Goal: Entertainment & Leisure: Consume media (video, audio)

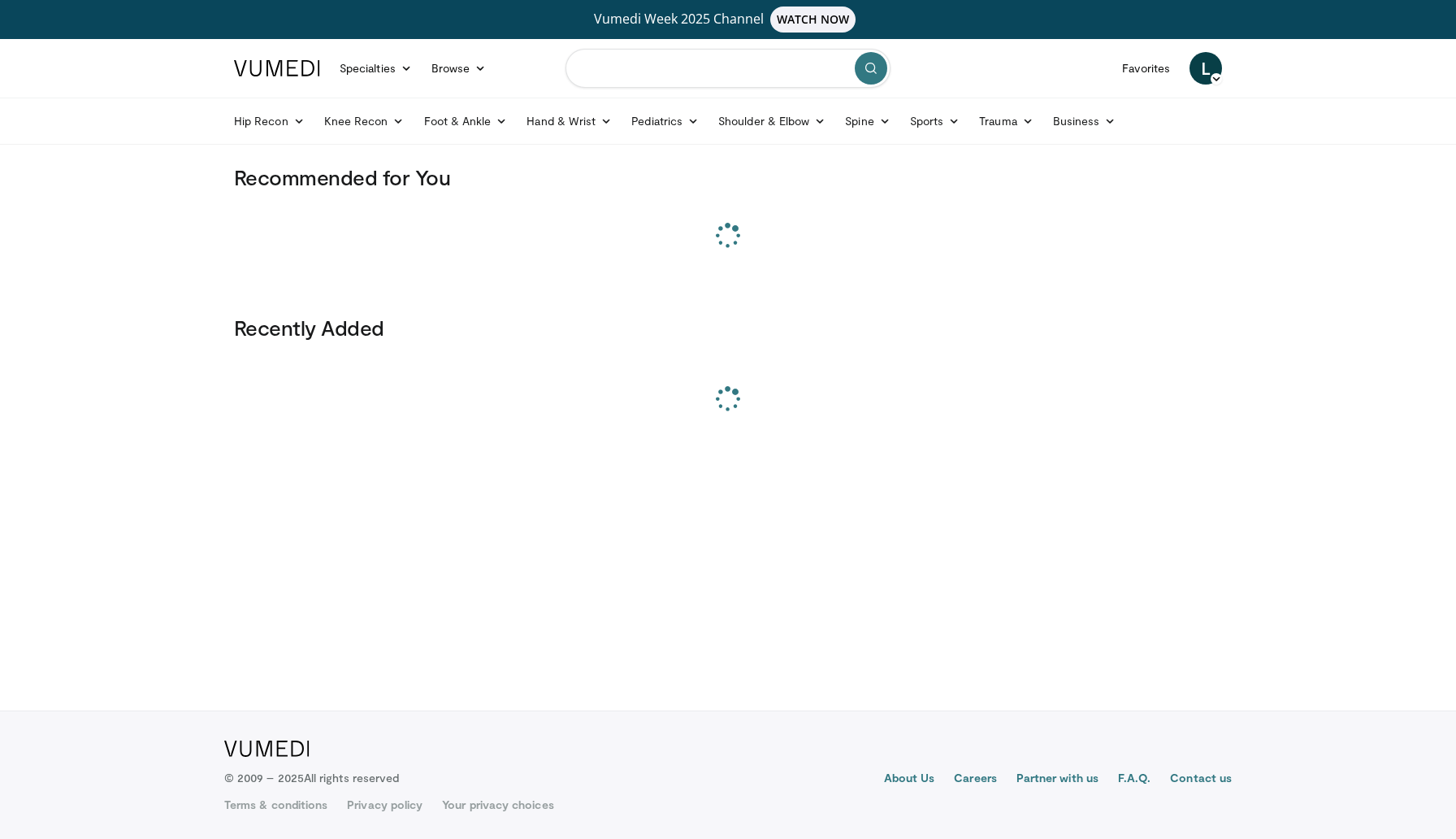
click at [612, 69] on input "Search topics, interventions" at bounding box center [728, 67] width 325 height 39
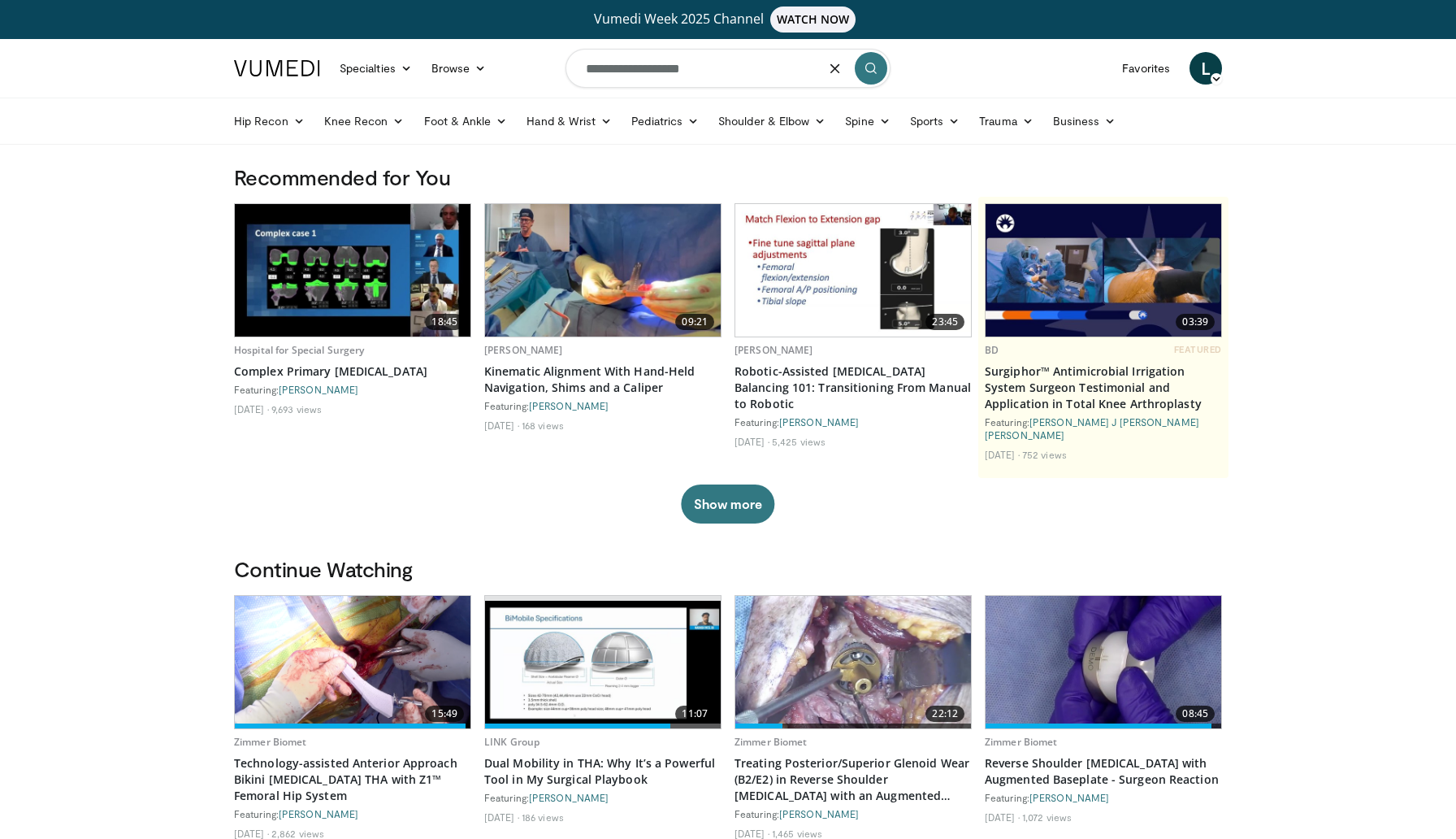
type input "**********"
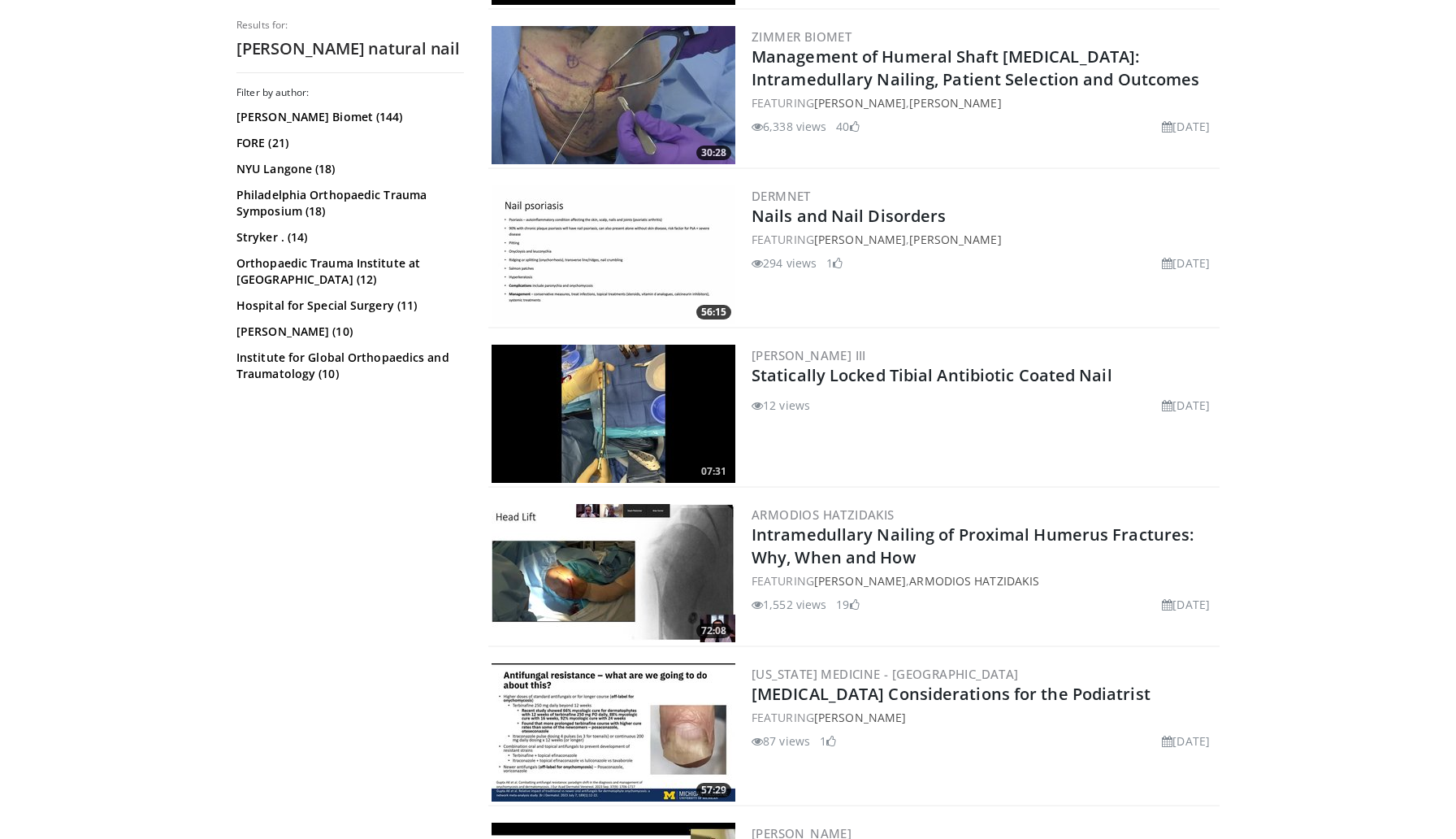
scroll to position [725, 0]
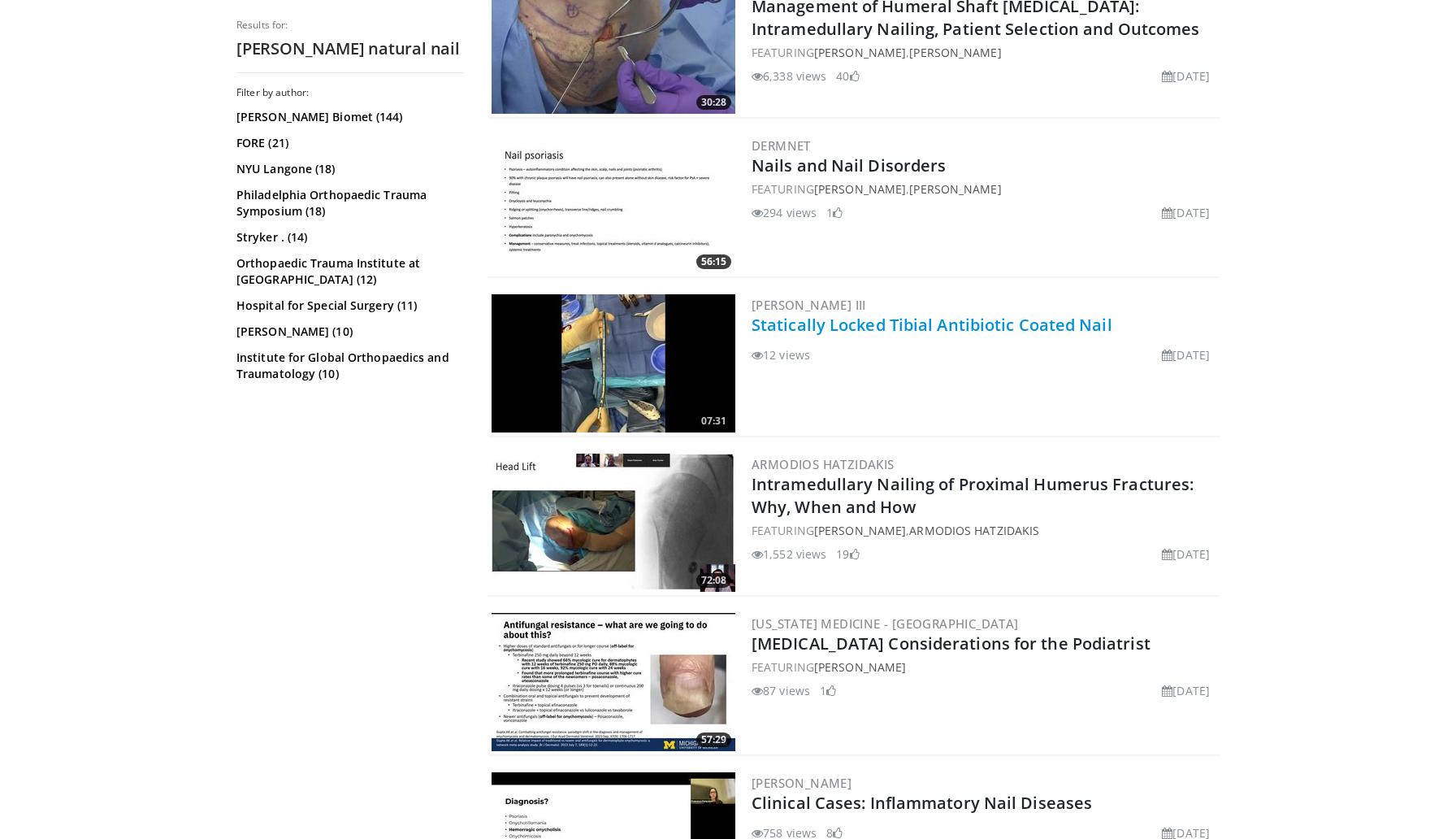
click at [817, 327] on link "Statically Locked Tibial Antibiotic Coated Nail" at bounding box center [932, 324] width 361 height 22
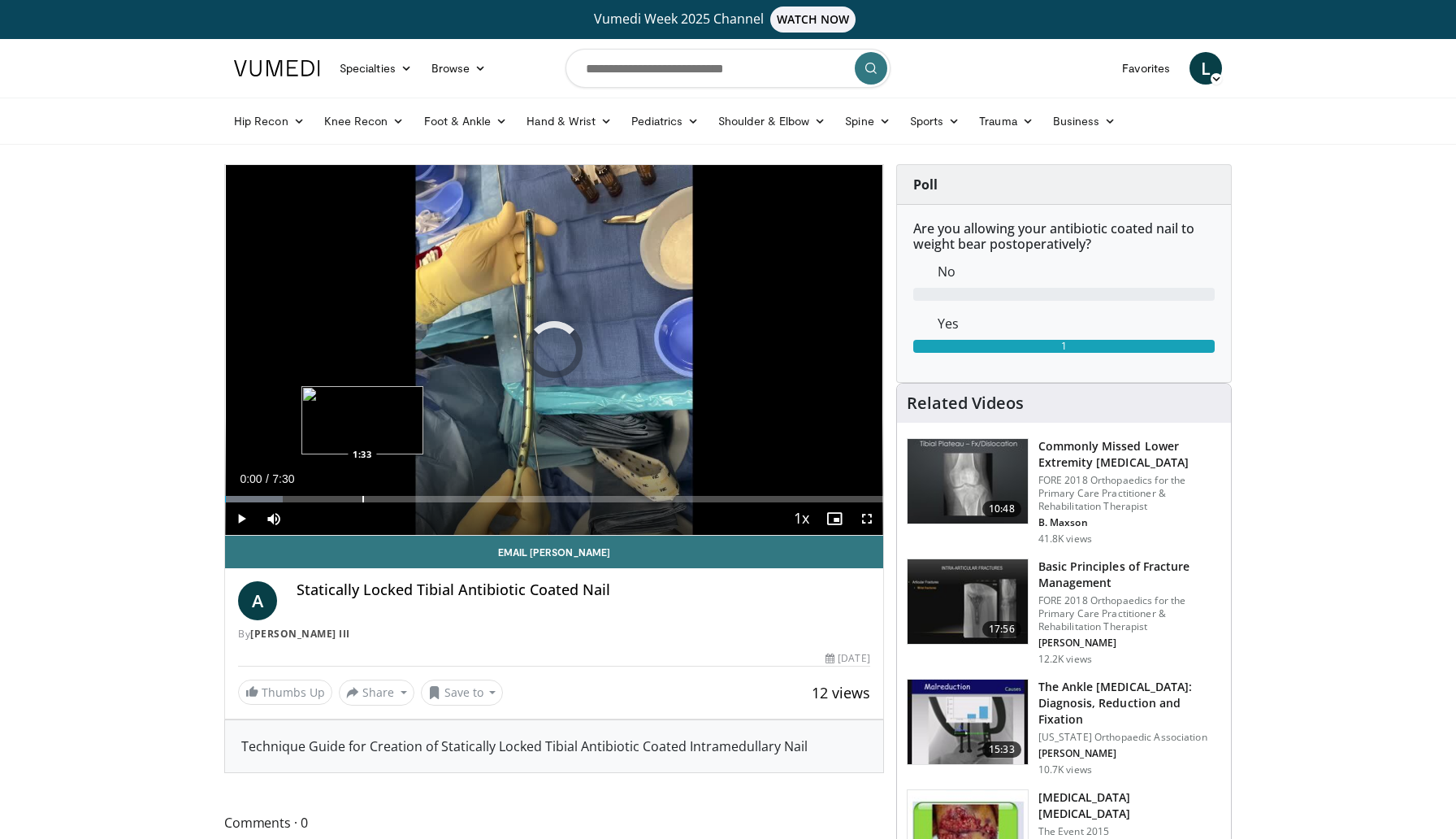
click at [363, 498] on div "Progress Bar" at bounding box center [364, 499] width 2 height 7
click at [406, 498] on div "Progress Bar" at bounding box center [406, 499] width 2 height 7
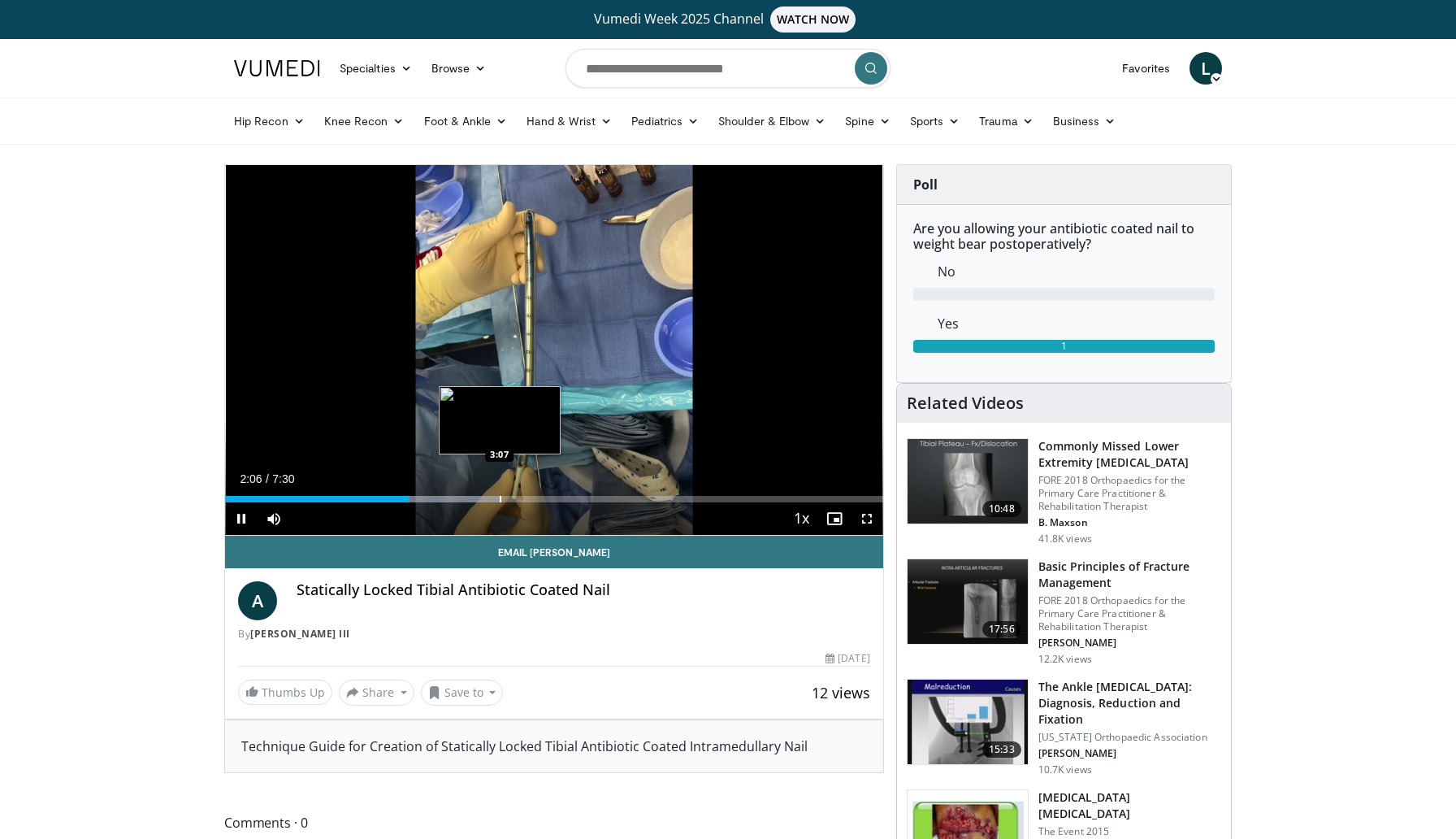
click at [500, 497] on div "Progress Bar" at bounding box center [501, 499] width 2 height 7
click at [538, 498] on div "Progress Bar" at bounding box center [539, 499] width 2 height 7
click at [872, 519] on span "Video Player" at bounding box center [867, 519] width 33 height 33
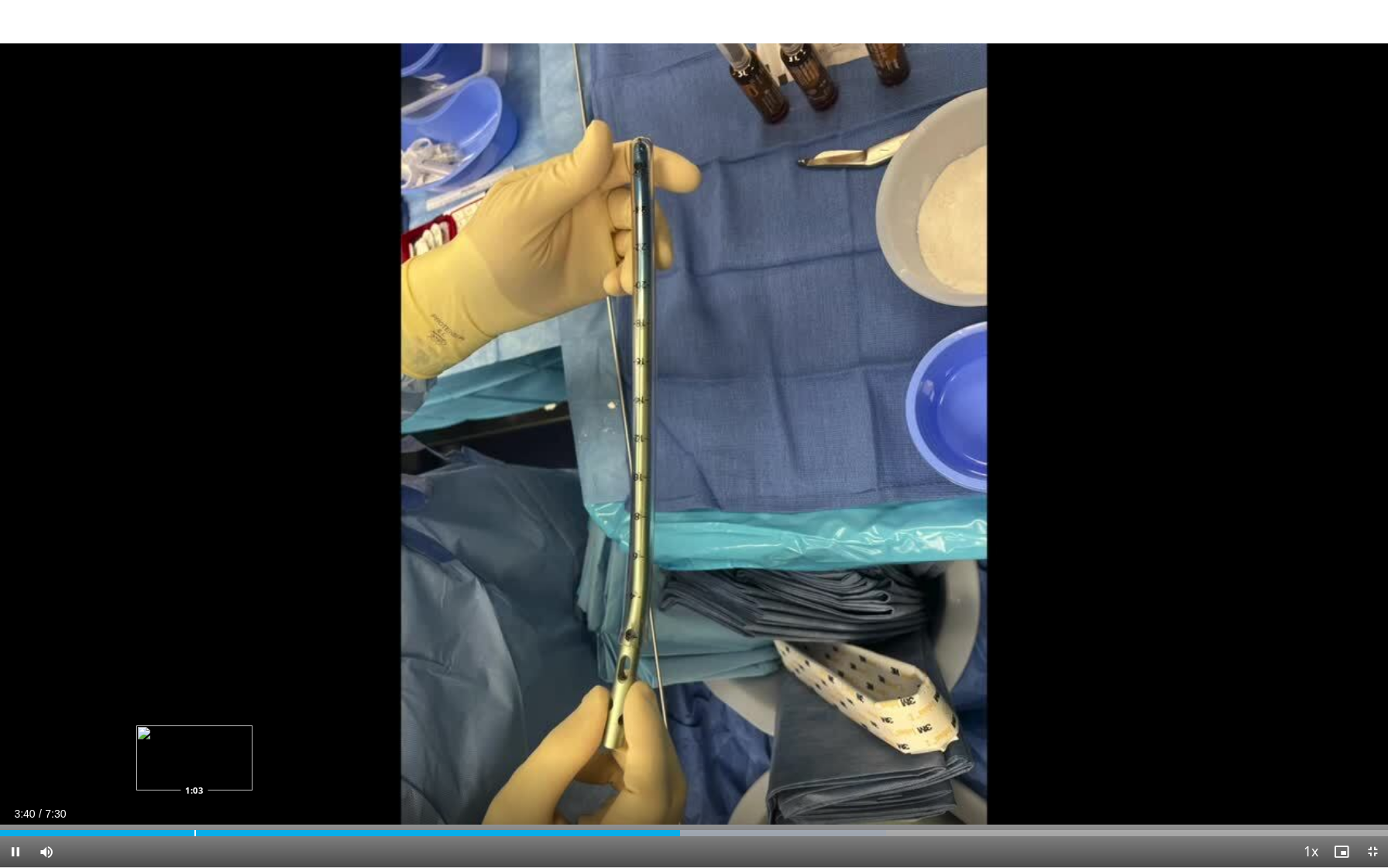
click at [194, 799] on div "Loaded : 63.86% 3:40 1:03" at bounding box center [694, 833] width 1388 height 6
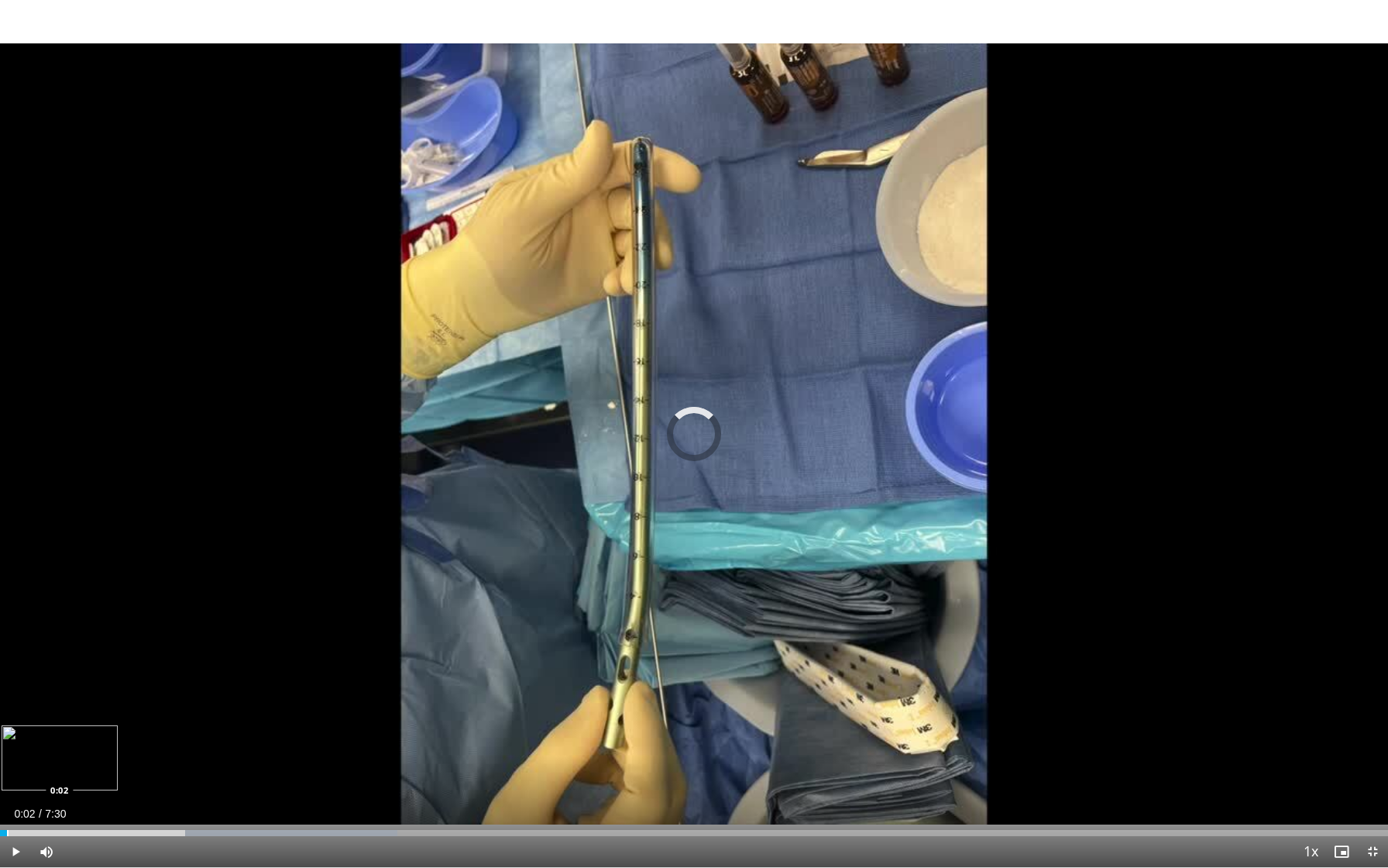
click at [6, 799] on div "Loaded : 28.62% 0:02 0:02" at bounding box center [694, 828] width 1388 height 15
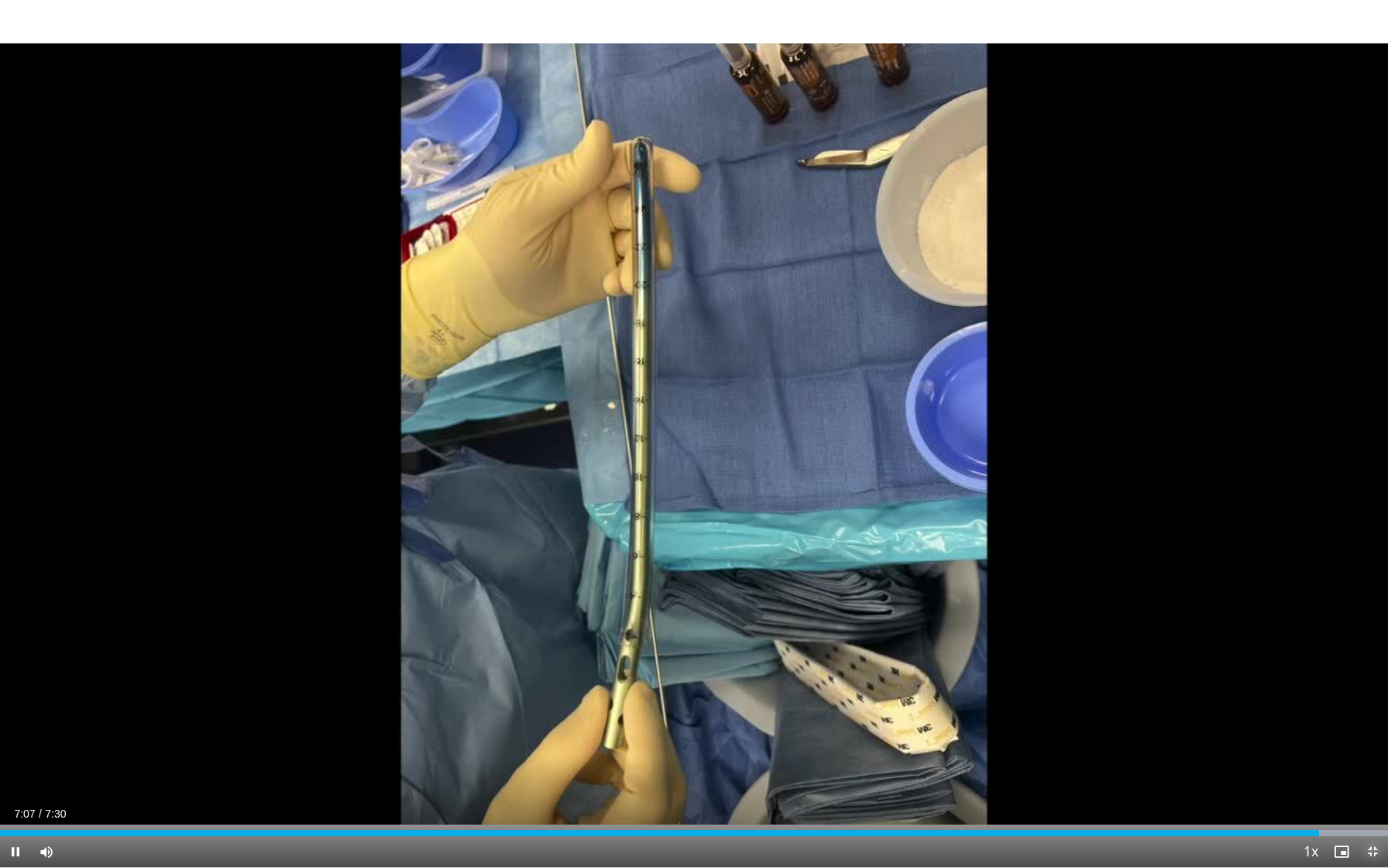
click at [1374, 799] on span "Video Player" at bounding box center [1373, 852] width 31 height 31
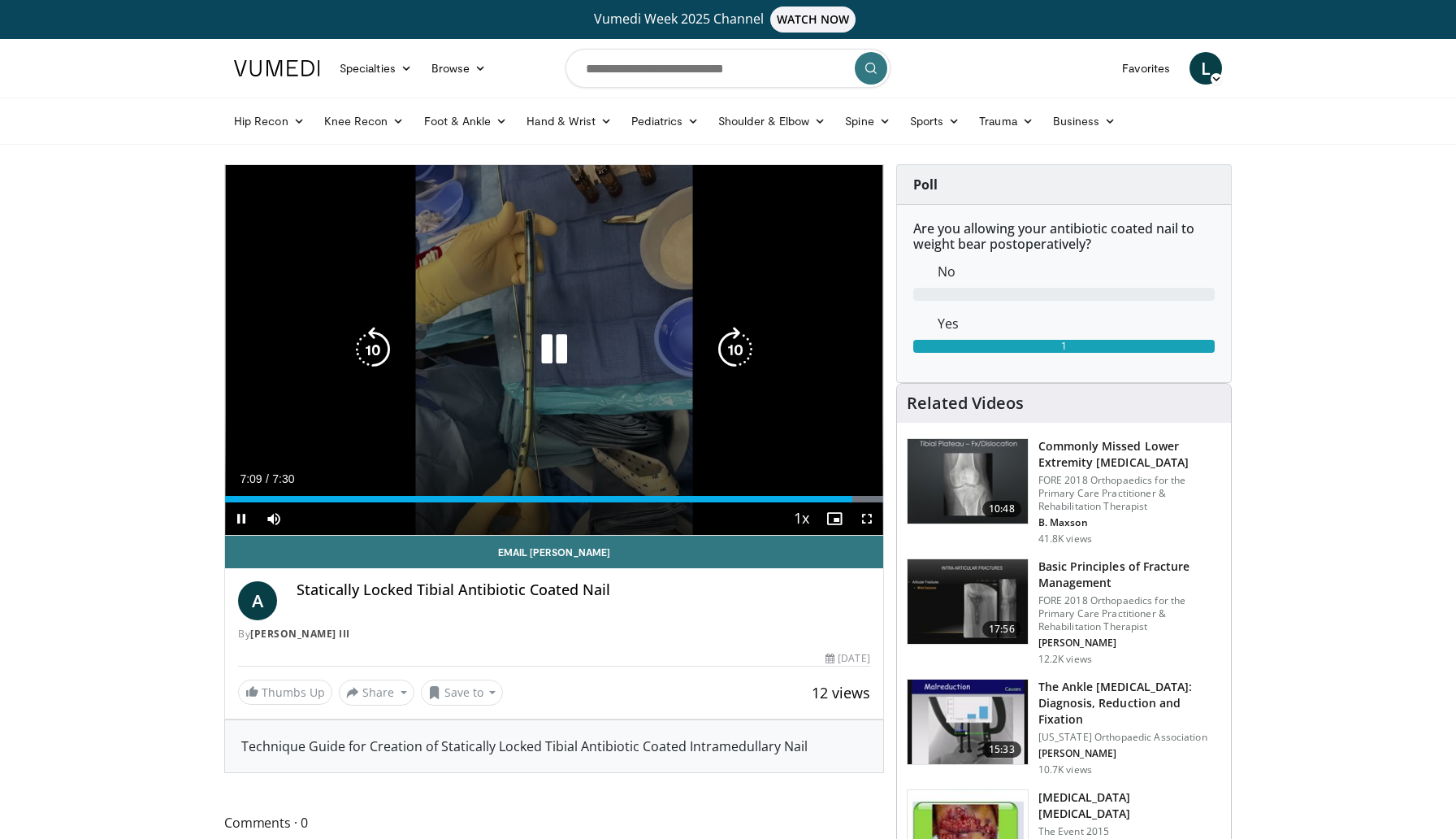
click at [553, 352] on icon "Video Player" at bounding box center [554, 349] width 45 height 45
